Goal: Check status: Check status

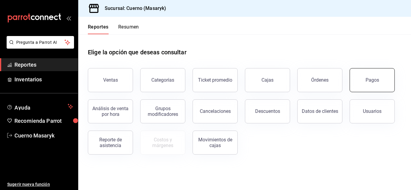
click at [381, 84] on button "Pagos" at bounding box center [371, 80] width 45 height 24
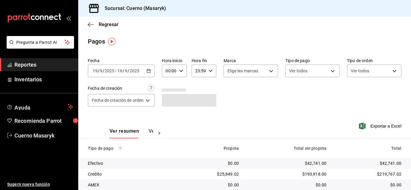
click at [184, 69] on div "00:00 Hora inicio" at bounding box center [174, 71] width 25 height 13
click at [169, 97] on span "05" at bounding box center [169, 98] width 2 height 5
type input "05:00"
click at [297, 121] on div at bounding box center [205, 95] width 411 height 190
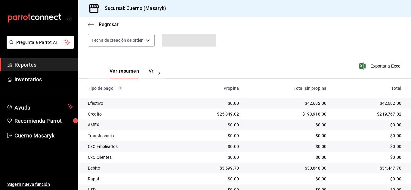
scroll to position [86, 0]
